Goal: Transaction & Acquisition: Obtain resource

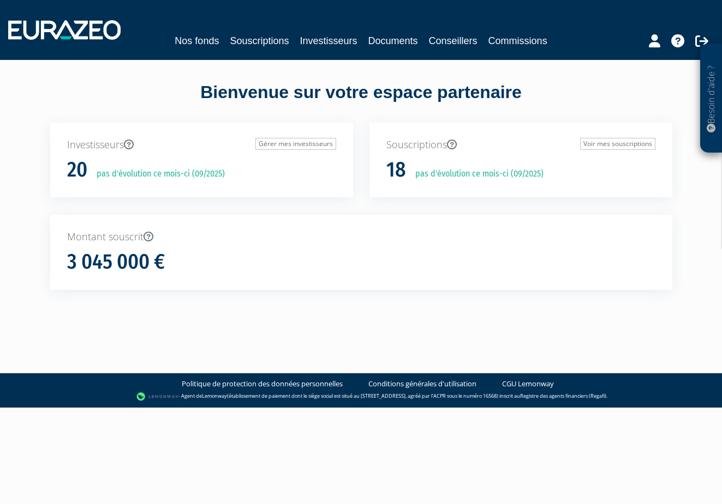
click at [236, 44] on link "Souscriptions" at bounding box center [259, 40] width 59 height 15
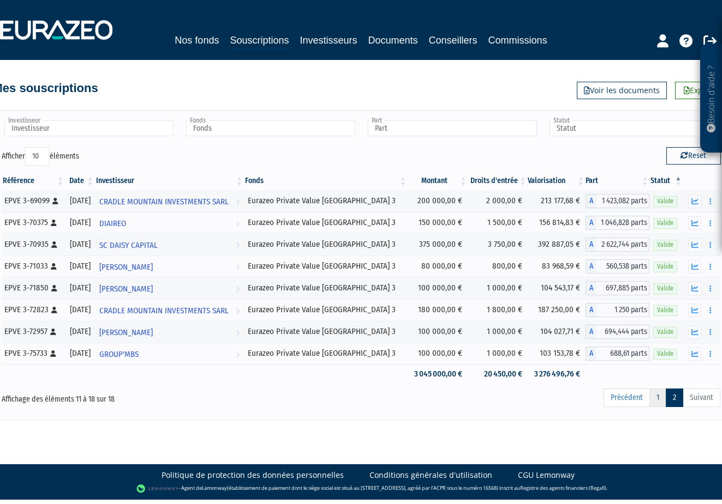
click at [658, 400] on link "1" at bounding box center [657, 398] width 17 height 19
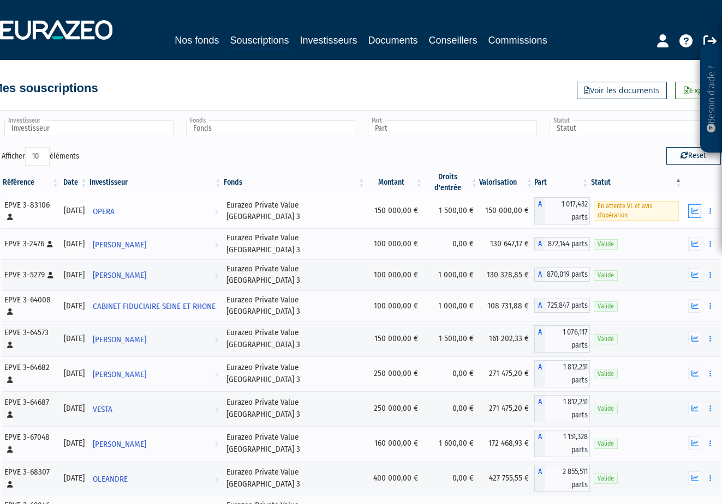
click at [697, 208] on icon "button" at bounding box center [694, 211] width 7 height 7
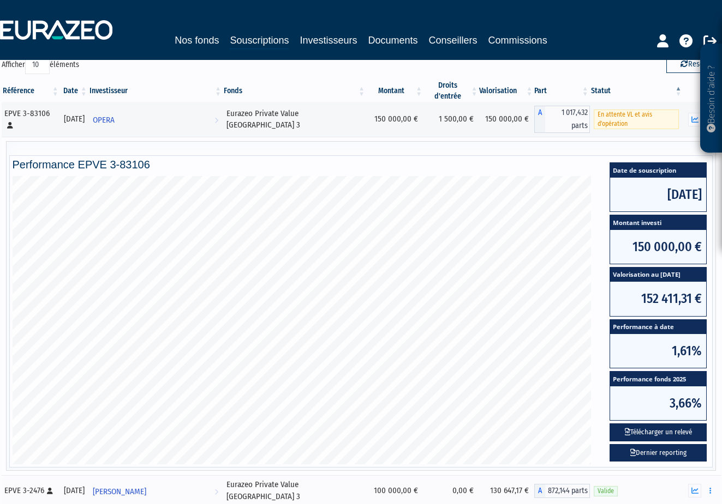
scroll to position [127, 0]
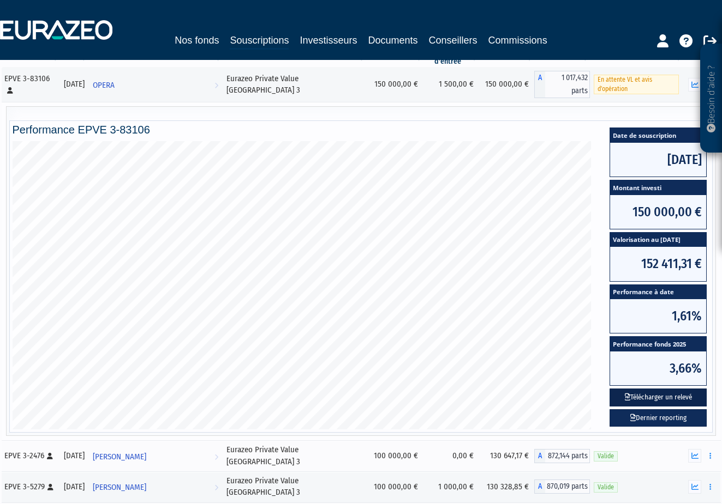
click at [656, 389] on button "Télécharger un relevé" at bounding box center [657, 398] width 97 height 18
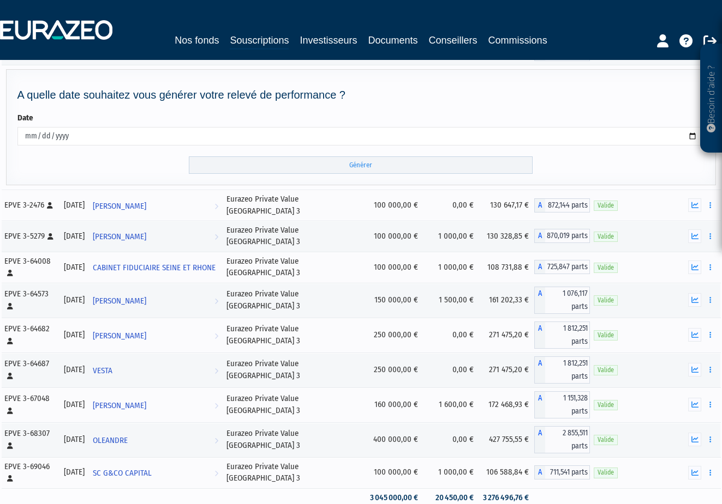
scroll to position [163, 0]
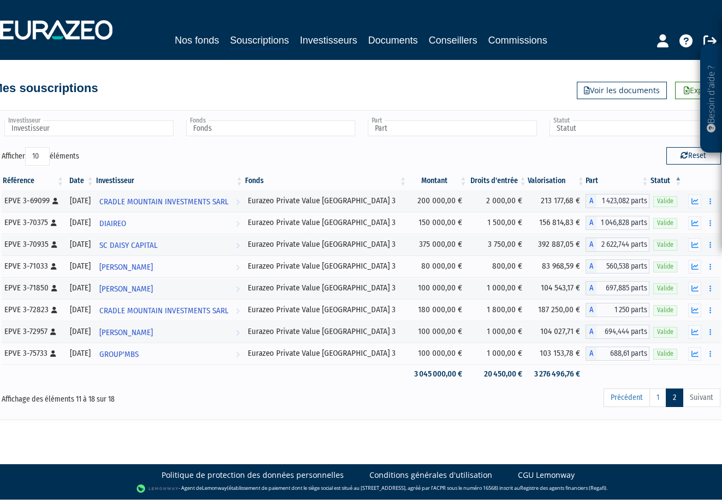
scroll to position [0, 0]
click at [656, 399] on link "1" at bounding box center [657, 398] width 17 height 19
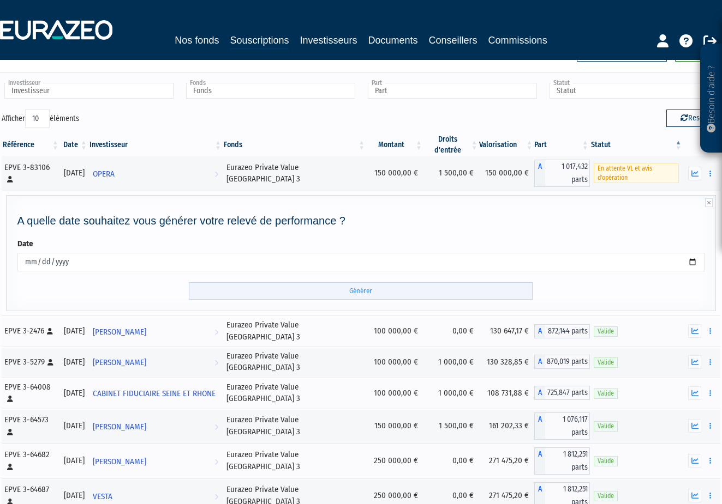
scroll to position [31, 0]
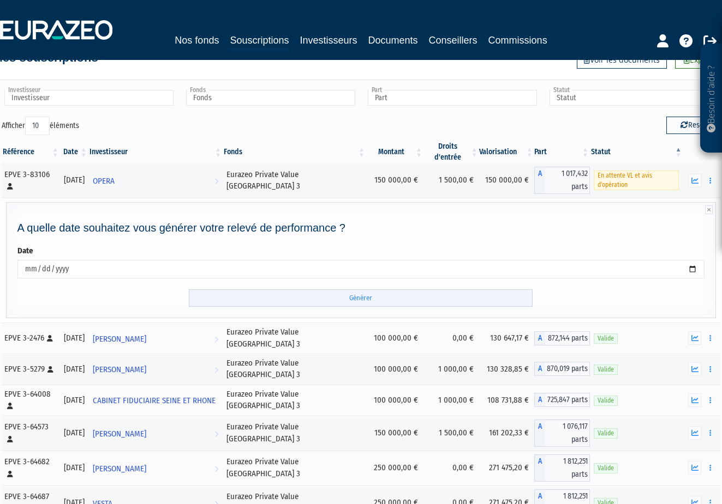
click at [361, 290] on input "Générer" at bounding box center [361, 299] width 344 height 18
